Goal: Task Accomplishment & Management: Manage account settings

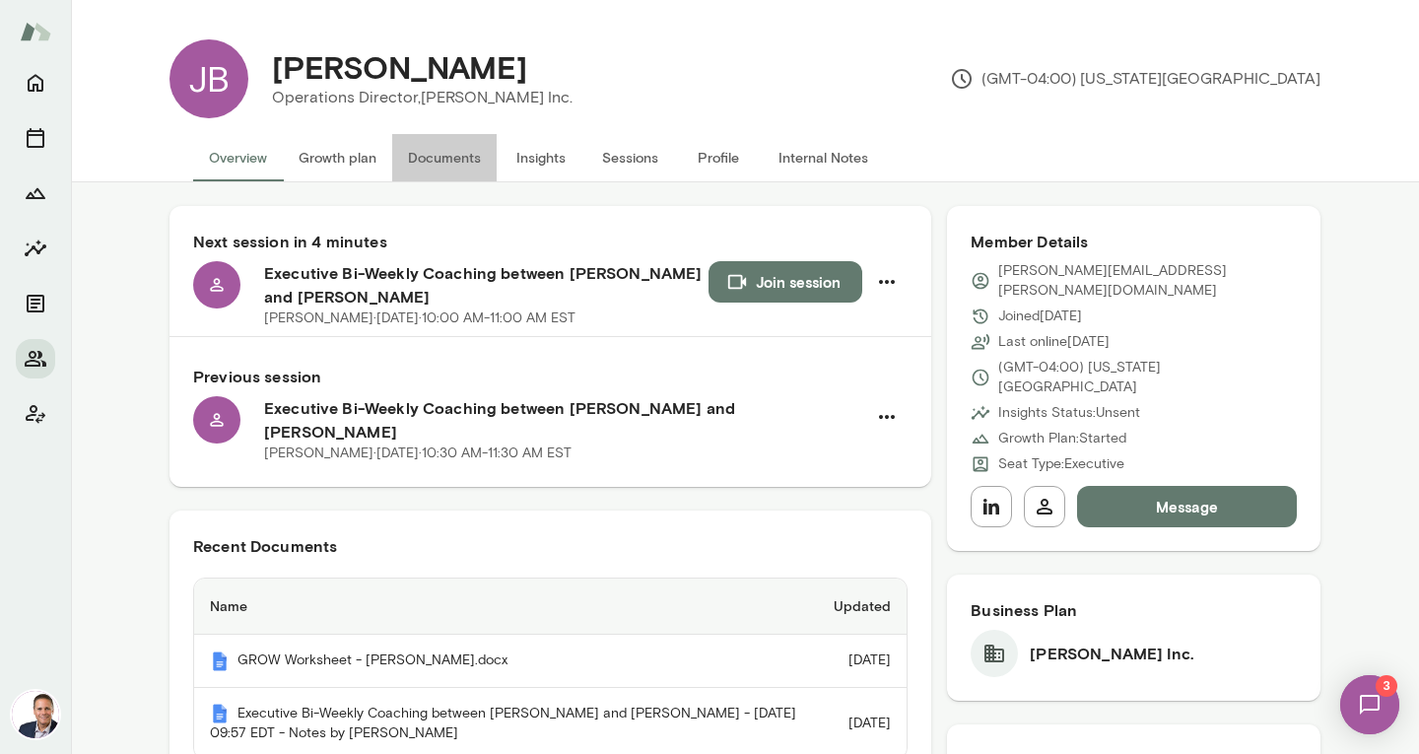
click at [440, 165] on button "Documents" at bounding box center [444, 157] width 104 height 47
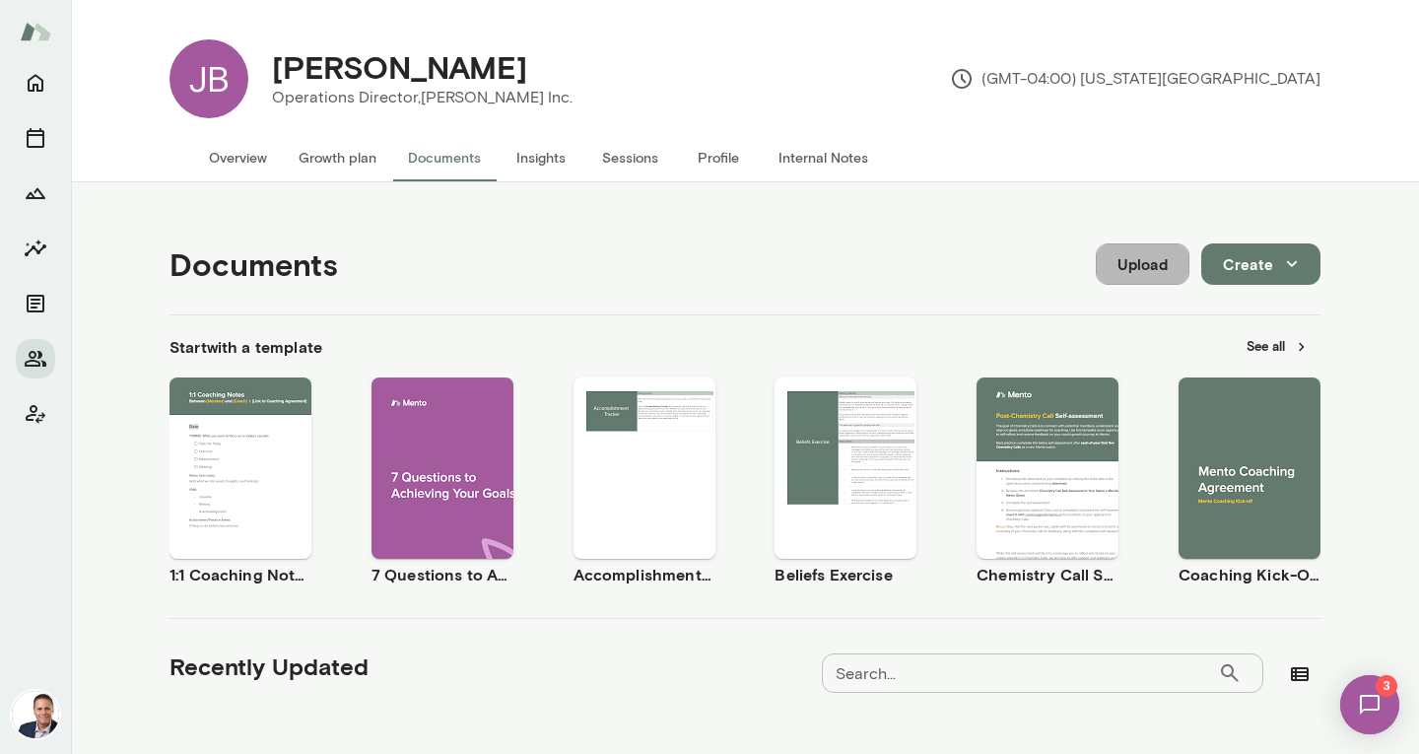
click at [1121, 270] on button "Upload" at bounding box center [1143, 263] width 94 height 41
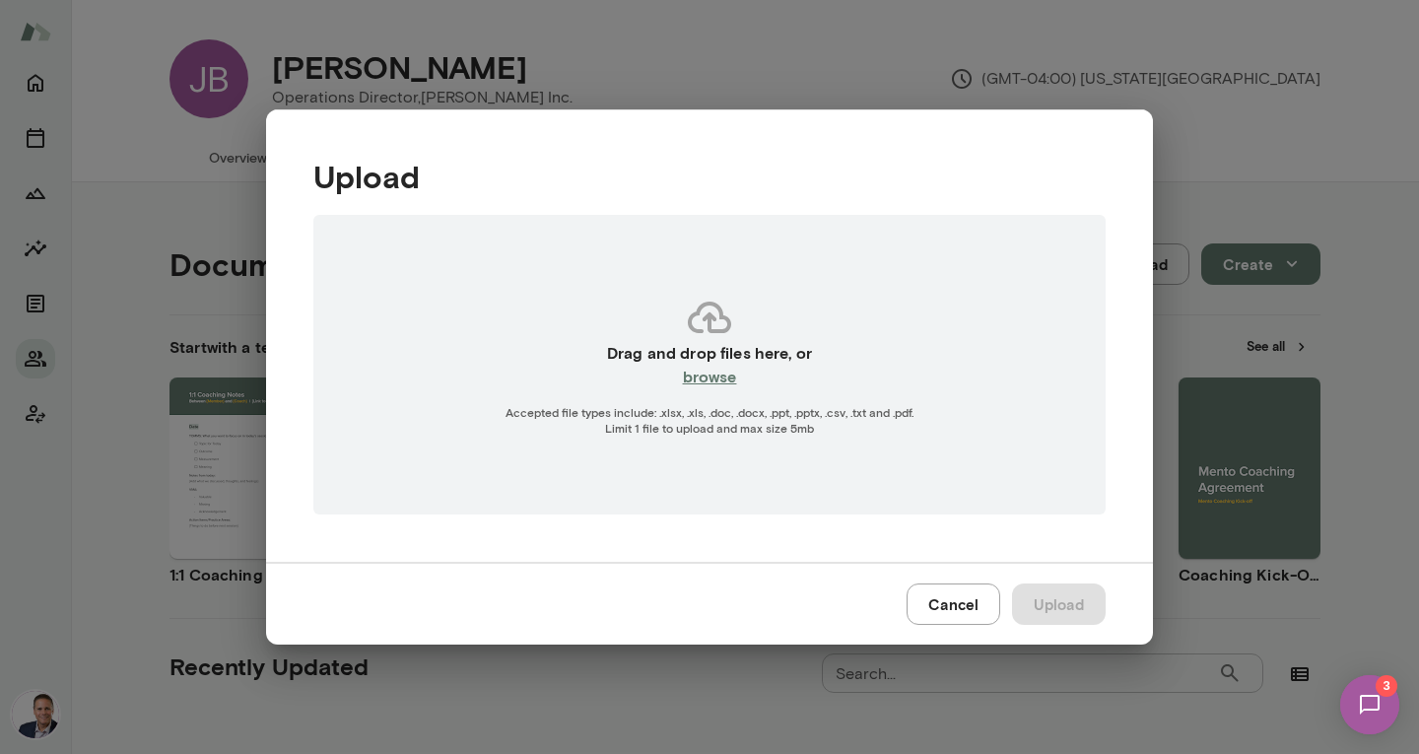
click at [693, 377] on h6 "browse" at bounding box center [710, 377] width 54 height 24
type input "**********"
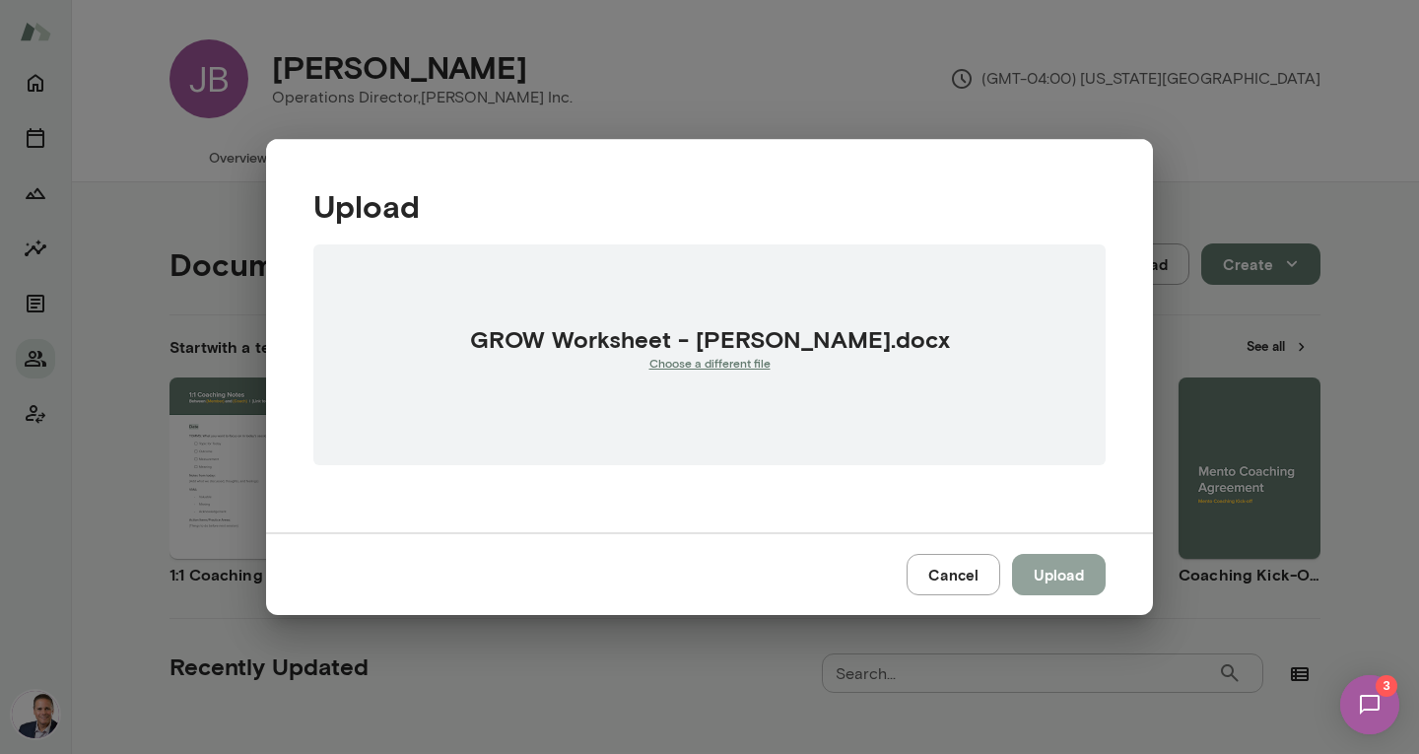
click at [1056, 573] on button "Upload" at bounding box center [1059, 574] width 94 height 41
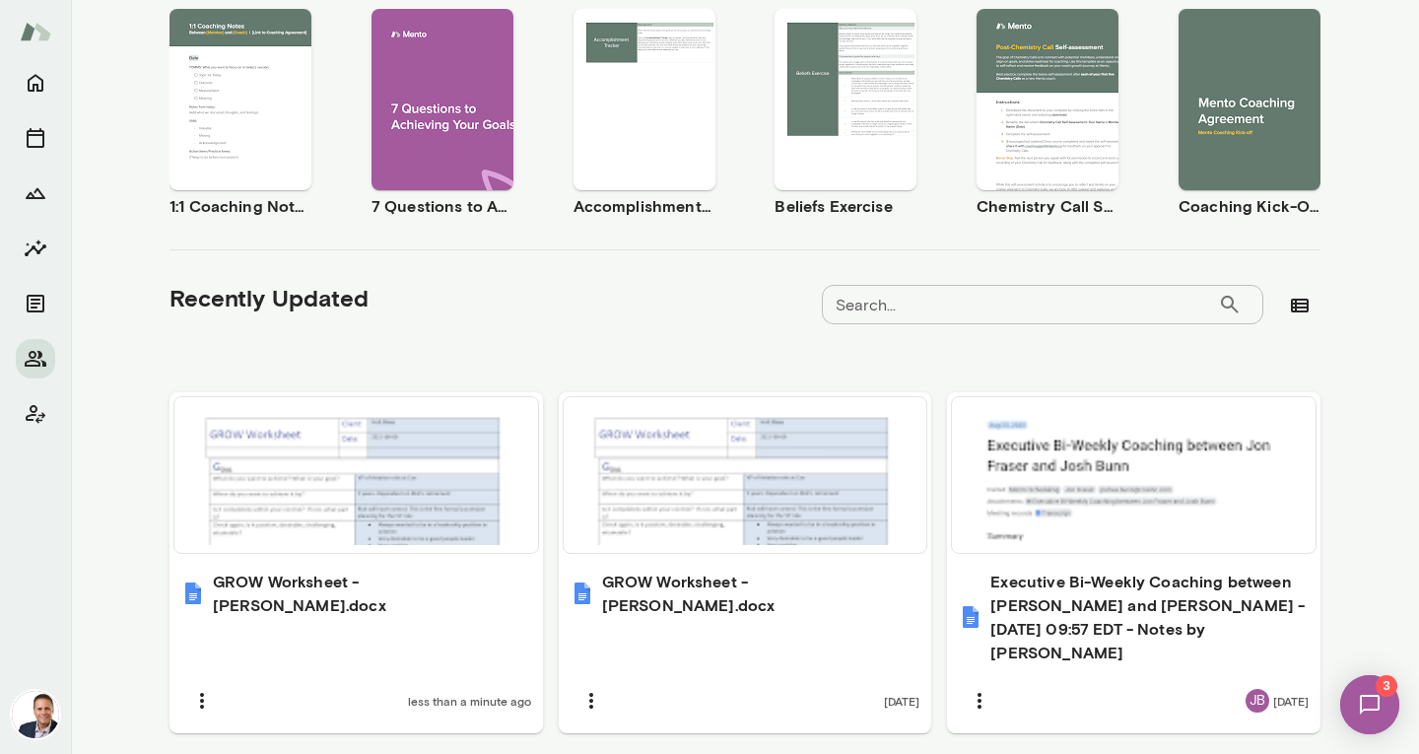
scroll to position [419, 0]
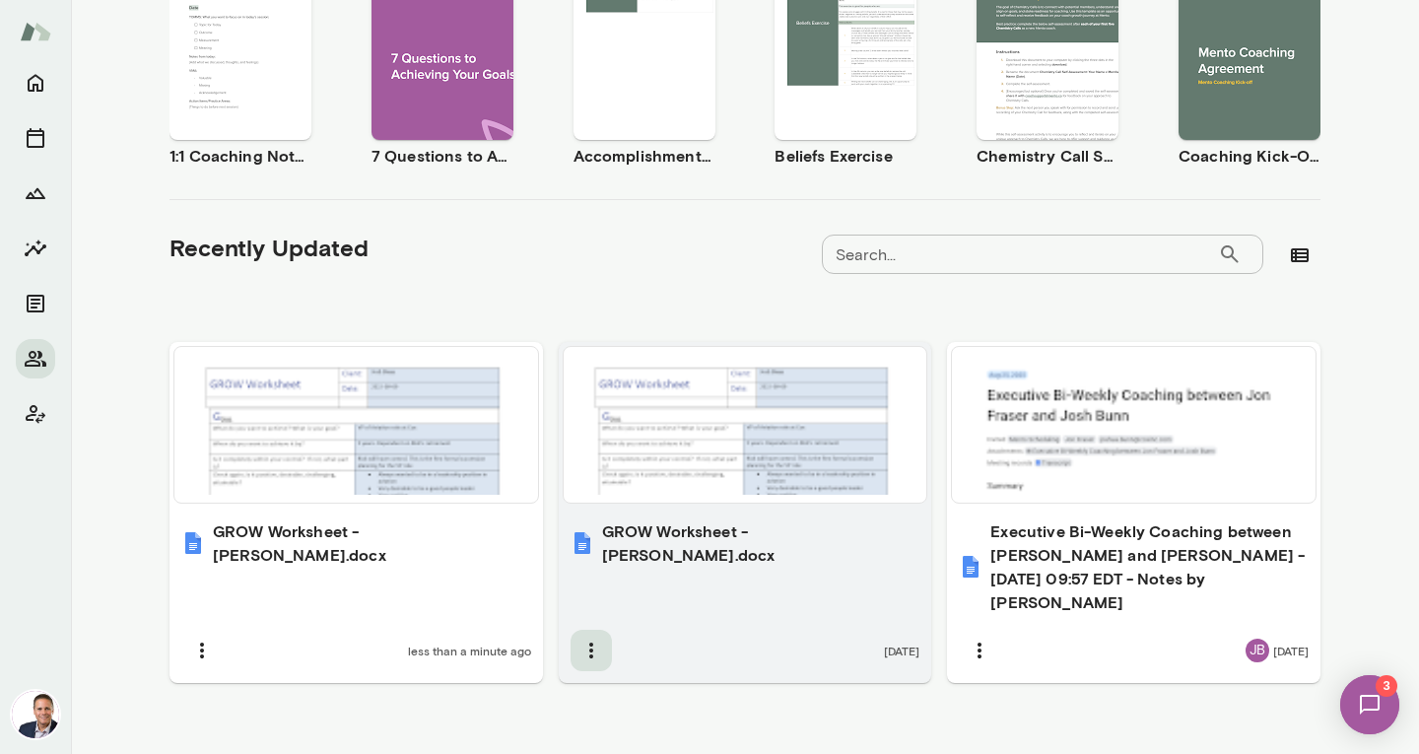
click at [581, 639] on icon "button" at bounding box center [591, 651] width 24 height 24
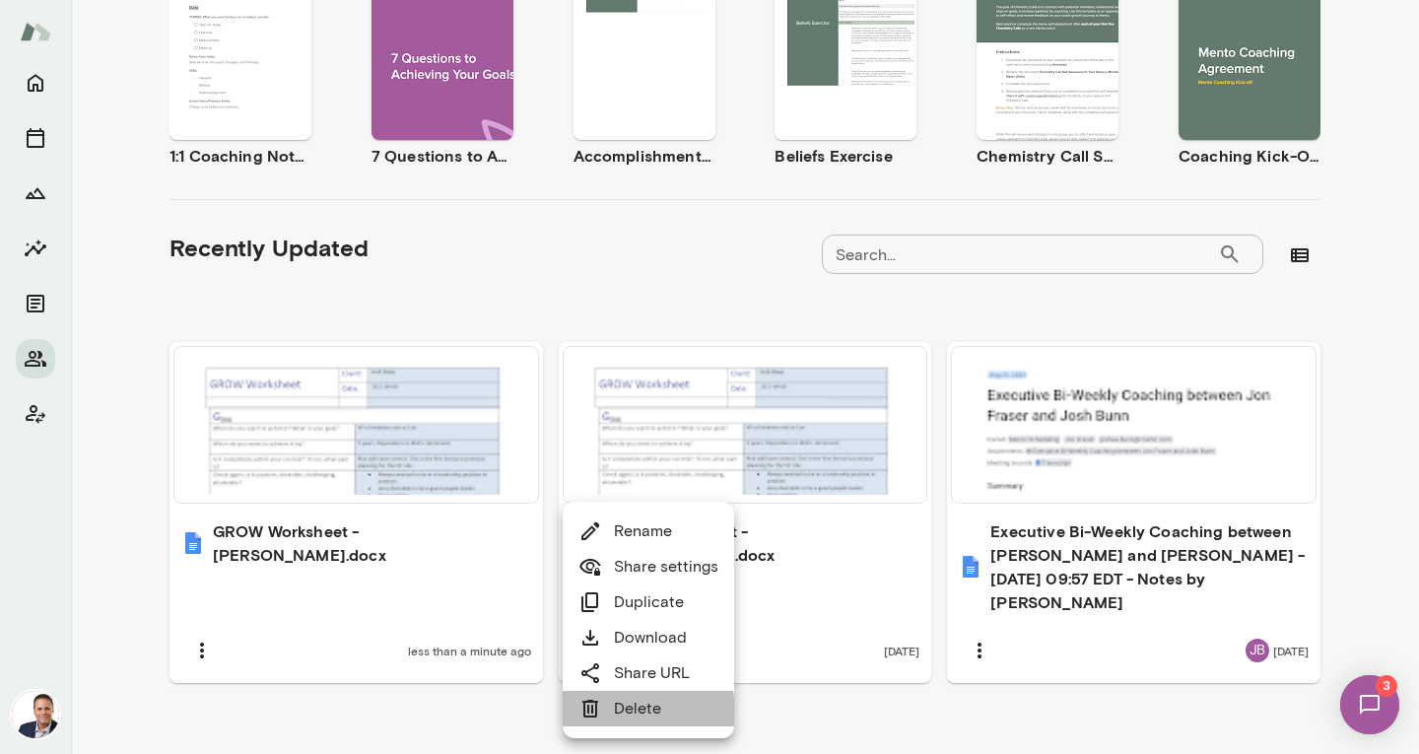
click at [634, 711] on link "Delete" at bounding box center [619, 709] width 83 height 24
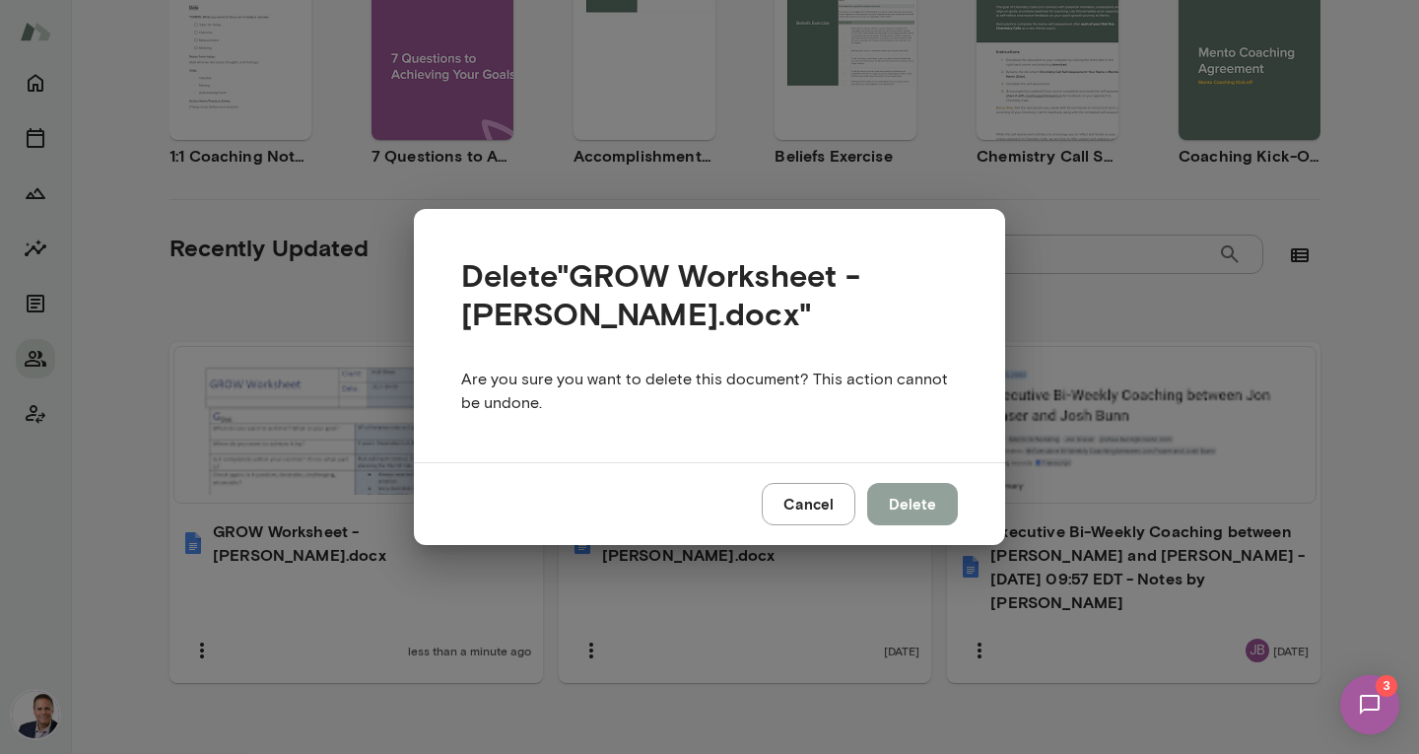
click at [900, 496] on button "Delete" at bounding box center [912, 503] width 91 height 41
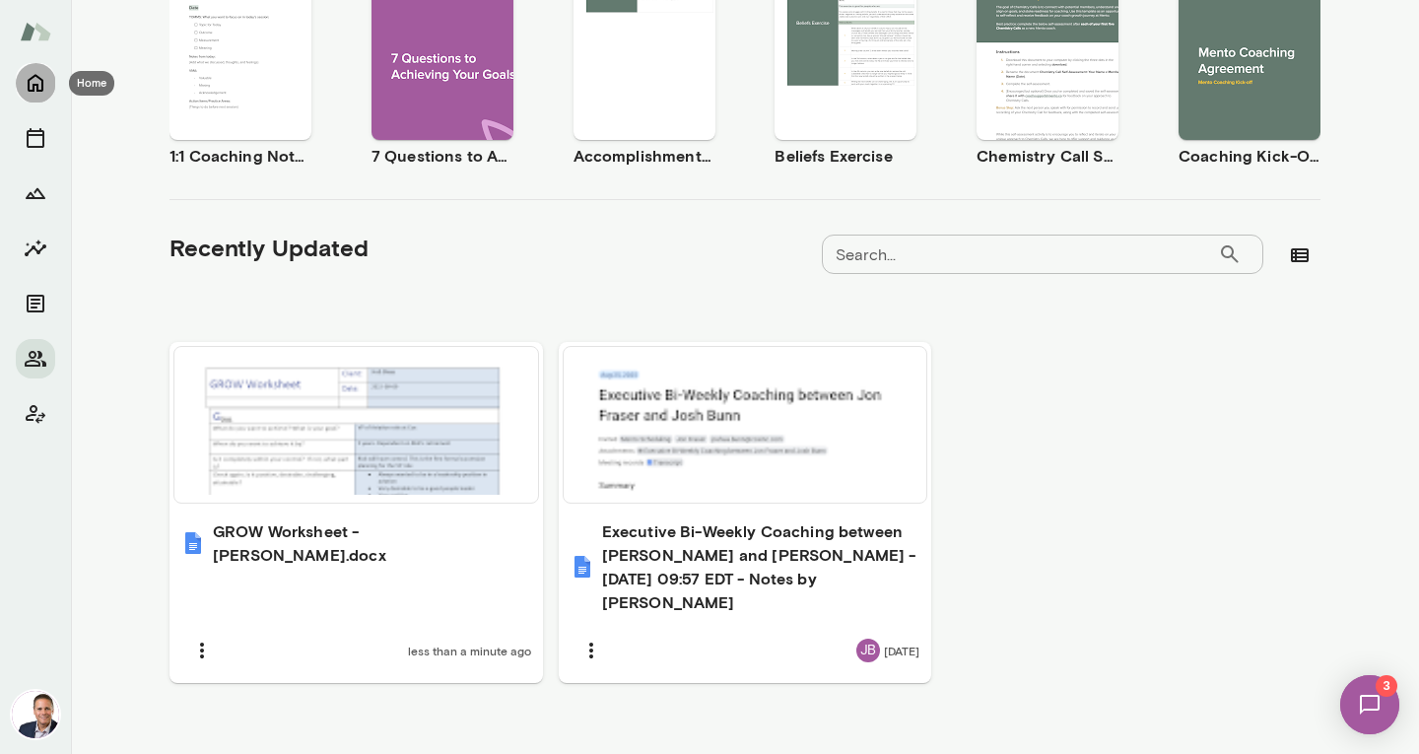
click at [30, 84] on icon "Home" at bounding box center [36, 84] width 16 height 18
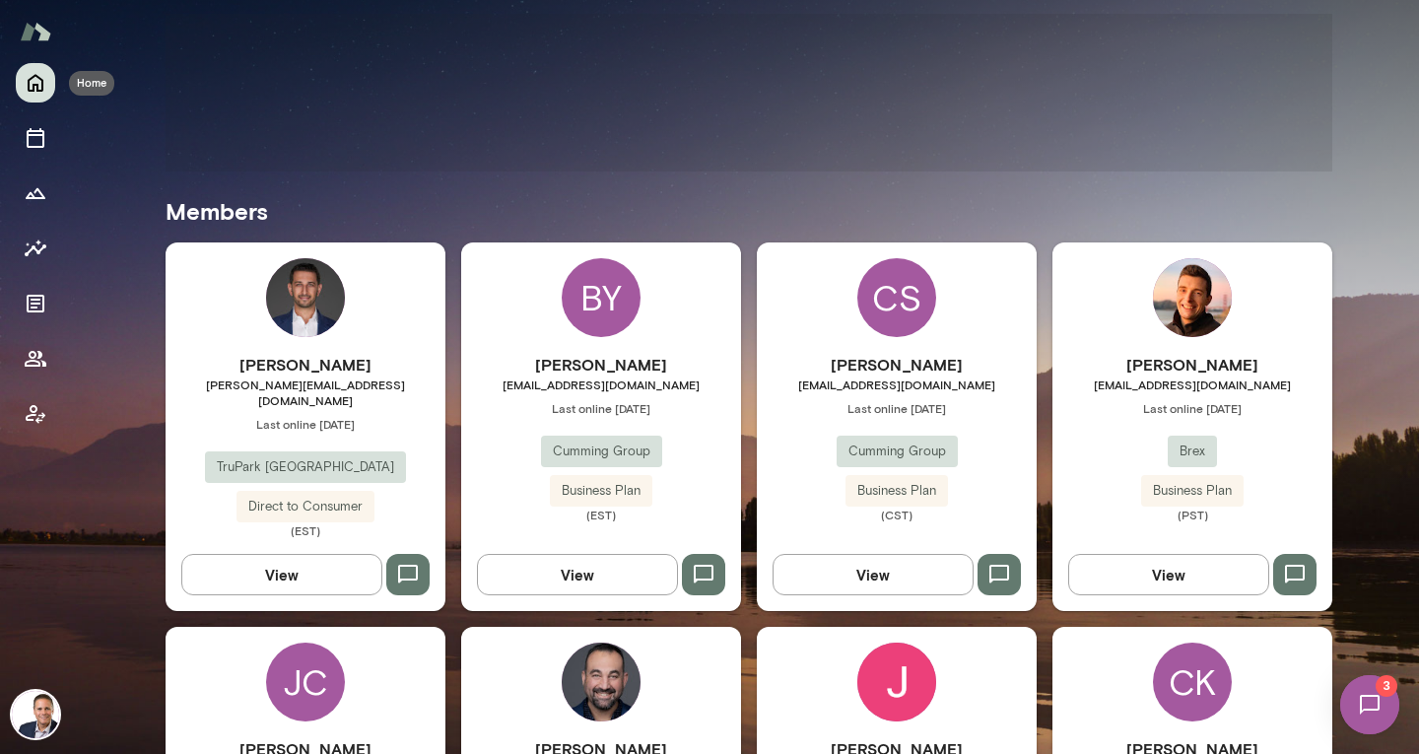
scroll to position [392, 0]
